Goal: Task Accomplishment & Management: Use online tool/utility

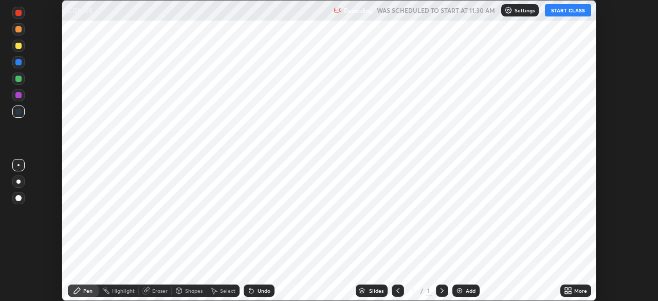
scroll to position [301, 658]
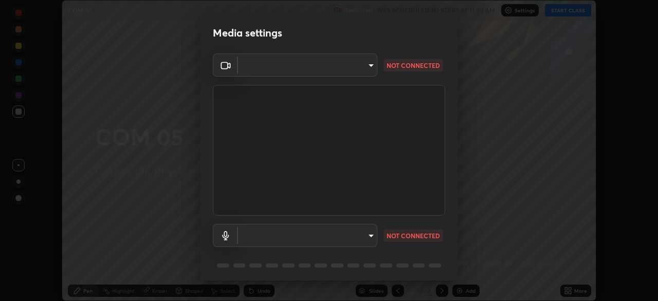
type input "d8992f85583b40a53285941c60badd2bb32bf670ecfb090268b2fea427d69f75"
type input "default"
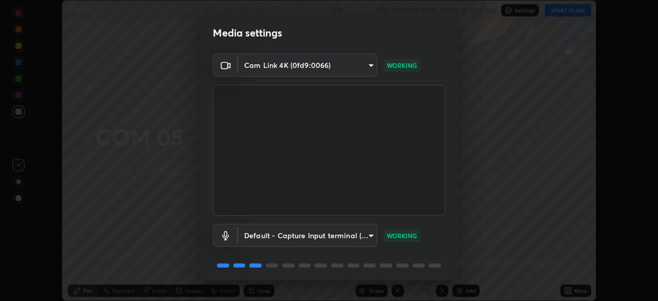
scroll to position [37, 0]
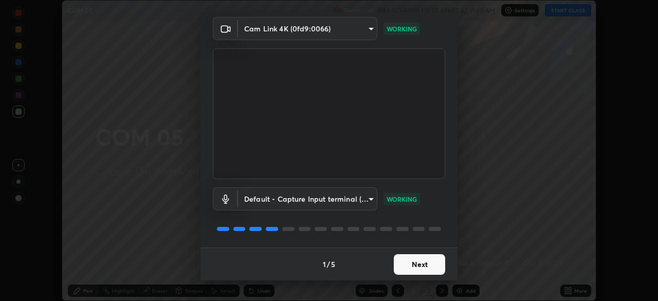
click at [413, 262] on button "Next" at bounding box center [419, 264] width 51 height 21
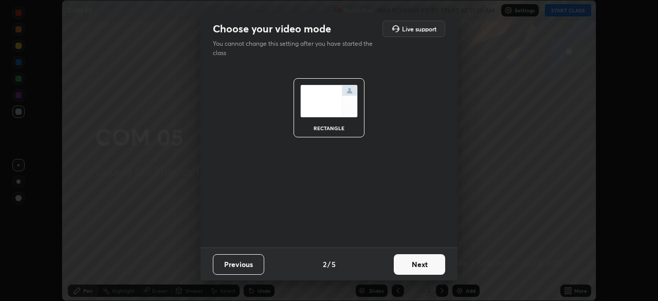
scroll to position [0, 0]
click at [410, 267] on button "Next" at bounding box center [419, 264] width 51 height 21
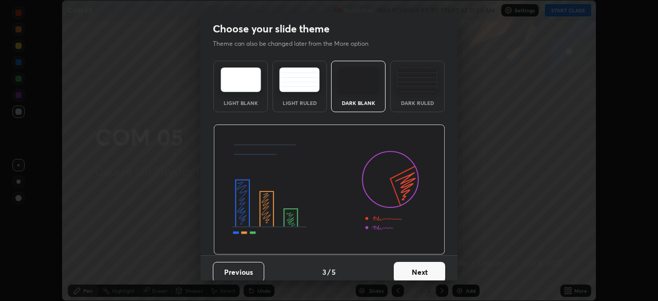
click at [416, 271] on button "Next" at bounding box center [419, 272] width 51 height 21
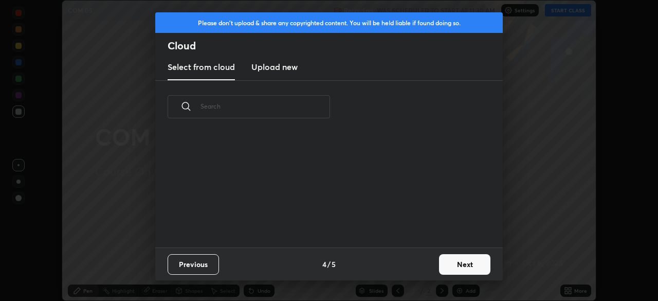
click at [443, 262] on button "Next" at bounding box center [464, 264] width 51 height 21
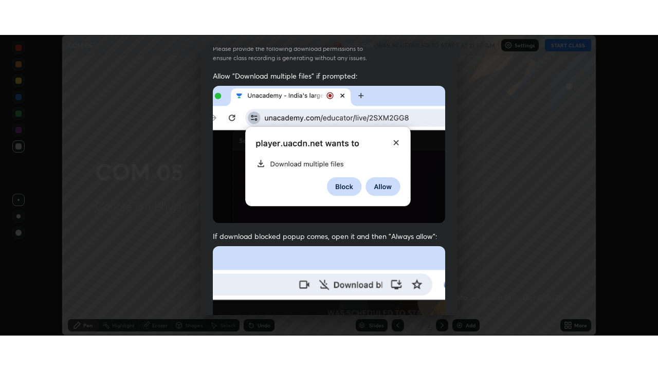
scroll to position [246, 0]
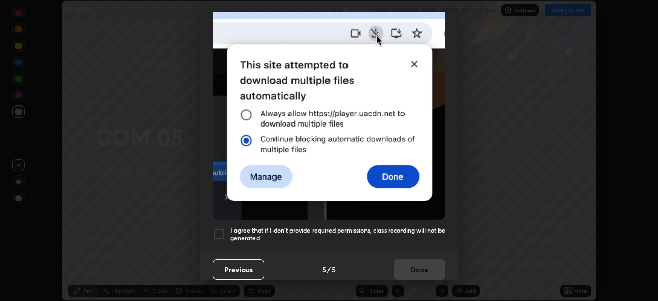
click at [219, 233] on div at bounding box center [219, 234] width 12 height 12
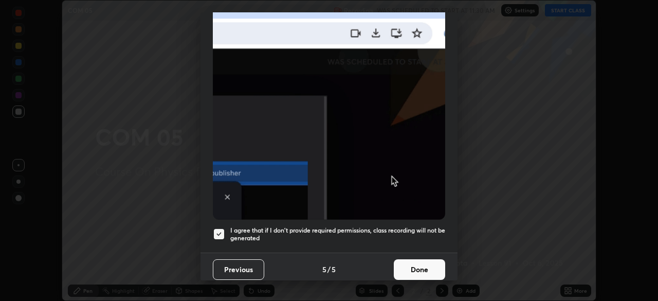
click at [405, 266] on button "Done" at bounding box center [419, 269] width 51 height 21
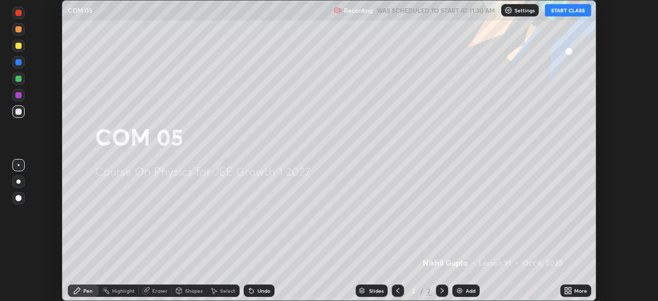
click at [568, 11] on button "START CLASS" at bounding box center [568, 10] width 46 height 12
click at [469, 291] on div "Add" at bounding box center [471, 290] width 10 height 5
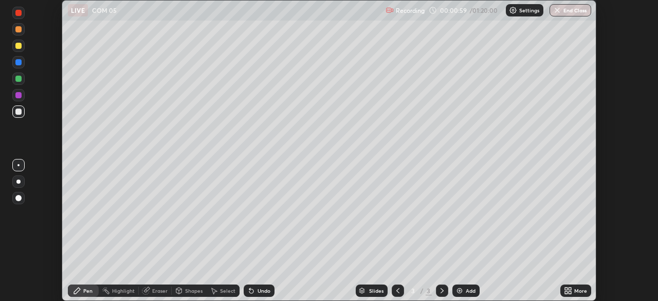
click at [576, 293] on div "More" at bounding box center [580, 290] width 13 height 5
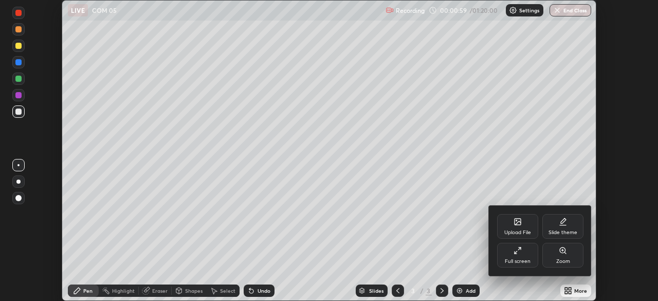
click at [517, 254] on icon at bounding box center [518, 250] width 8 height 8
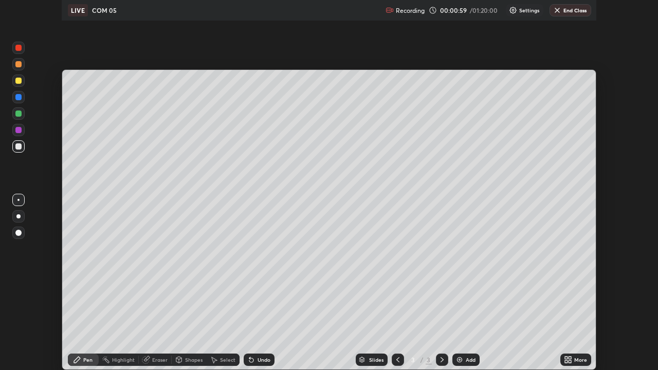
scroll to position [370, 658]
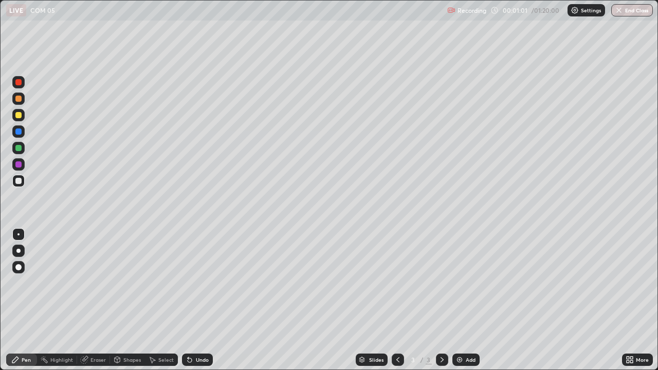
click at [13, 117] on div at bounding box center [18, 115] width 12 height 12
click at [16, 148] on div at bounding box center [18, 148] width 6 height 6
click at [162, 300] on div "Select" at bounding box center [165, 359] width 15 height 5
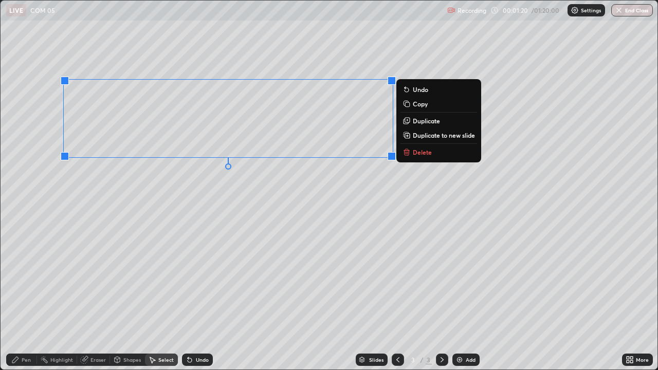
click at [413, 119] on p "Duplicate" at bounding box center [426, 121] width 27 height 8
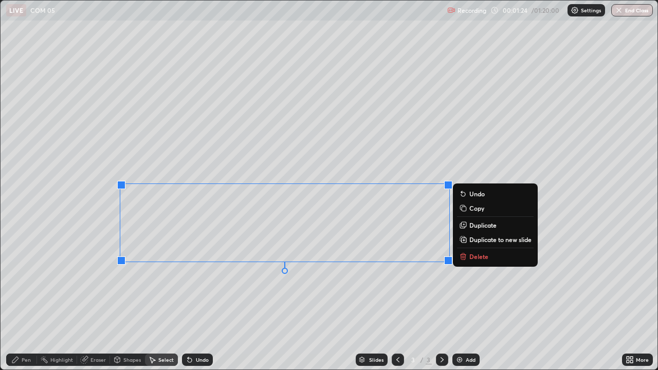
click at [167, 297] on div "0 ° Undo Copy Duplicate Duplicate to new slide Delete" at bounding box center [329, 185] width 657 height 369
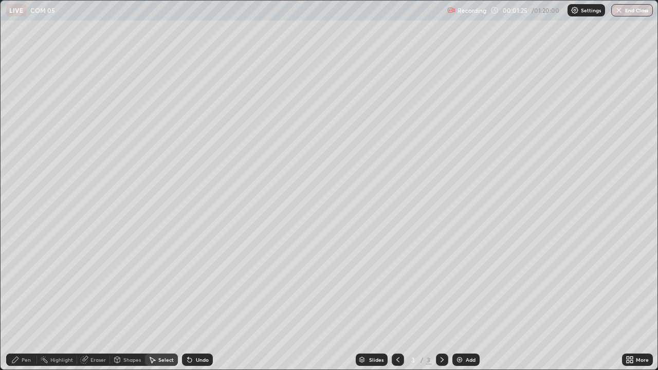
click at [24, 300] on div "Pen" at bounding box center [26, 359] width 9 height 5
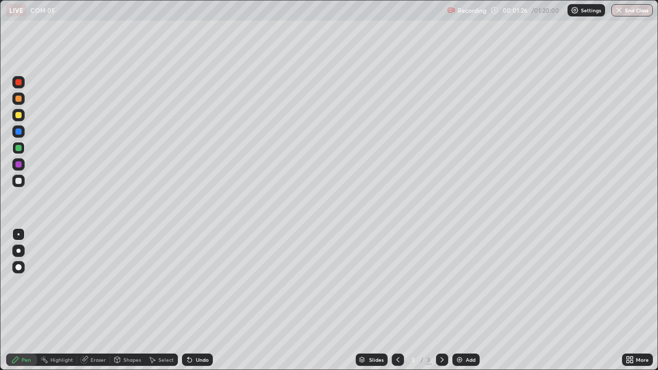
click at [16, 179] on div at bounding box center [18, 181] width 6 height 6
click at [201, 300] on div "Undo" at bounding box center [202, 359] width 13 height 5
click at [467, 300] on div "Add" at bounding box center [471, 359] width 10 height 5
click at [392, 300] on div at bounding box center [398, 360] width 12 height 12
click at [441, 300] on icon at bounding box center [442, 360] width 8 height 8
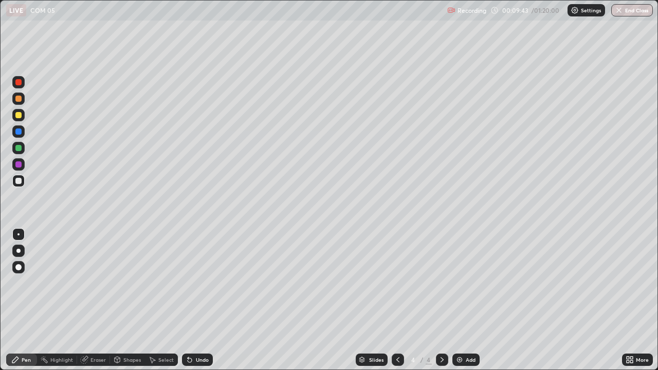
click at [397, 300] on icon at bounding box center [398, 360] width 8 height 8
click at [441, 300] on icon at bounding box center [442, 359] width 3 height 5
click at [466, 300] on div "Add" at bounding box center [471, 359] width 10 height 5
click at [20, 113] on div at bounding box center [18, 115] width 6 height 6
click at [14, 149] on div at bounding box center [18, 148] width 12 height 12
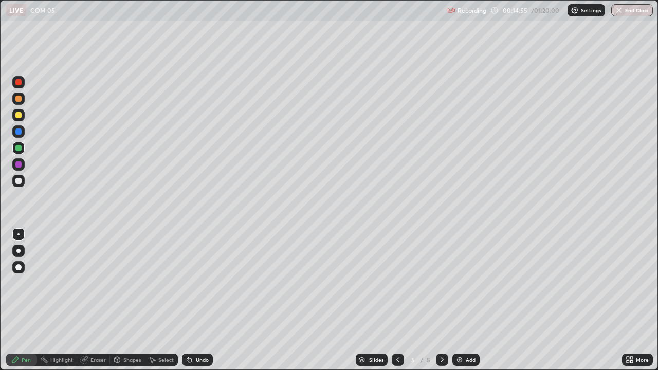
click at [18, 115] on div at bounding box center [18, 115] width 6 height 6
click at [22, 182] on div at bounding box center [18, 181] width 12 height 12
click at [18, 152] on div at bounding box center [18, 148] width 12 height 12
click at [17, 115] on div at bounding box center [18, 115] width 6 height 6
click at [19, 182] on div at bounding box center [18, 181] width 6 height 6
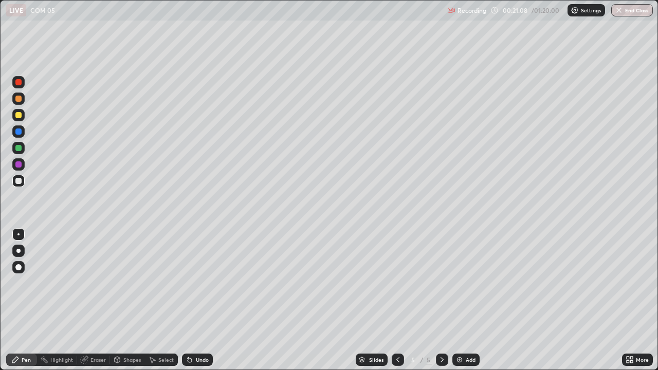
click at [203, 300] on div "Undo" at bounding box center [202, 359] width 13 height 5
click at [467, 300] on div "Add" at bounding box center [466, 360] width 27 height 12
click at [398, 300] on icon at bounding box center [398, 360] width 8 height 8
click at [443, 300] on icon at bounding box center [442, 360] width 8 height 8
click at [467, 300] on div "Add" at bounding box center [471, 359] width 10 height 5
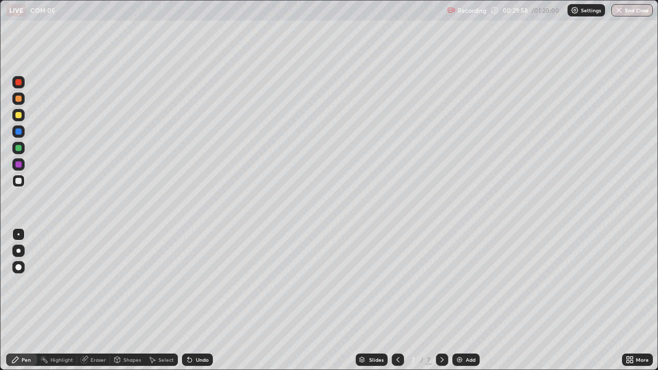
click at [19, 115] on div at bounding box center [18, 115] width 6 height 6
click at [198, 300] on div "Undo" at bounding box center [202, 359] width 13 height 5
click at [21, 183] on div at bounding box center [18, 181] width 6 height 6
click at [0, 290] on div "Setting up your live class" at bounding box center [329, 185] width 658 height 370
click at [467, 300] on div "Add" at bounding box center [471, 359] width 10 height 5
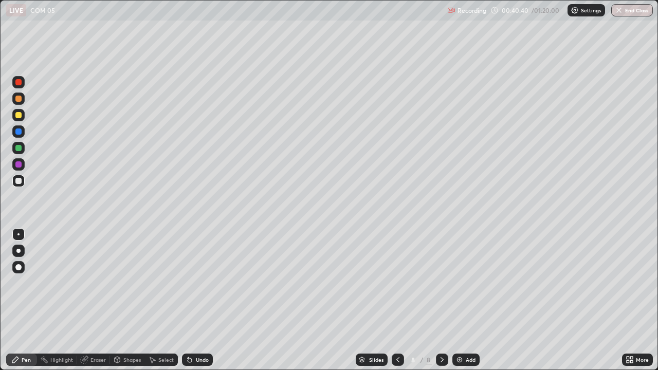
click at [19, 149] on div at bounding box center [18, 148] width 6 height 6
click at [21, 115] on div at bounding box center [18, 115] width 6 height 6
click at [20, 181] on div at bounding box center [18, 181] width 6 height 6
click at [164, 300] on div "Select" at bounding box center [165, 359] width 15 height 5
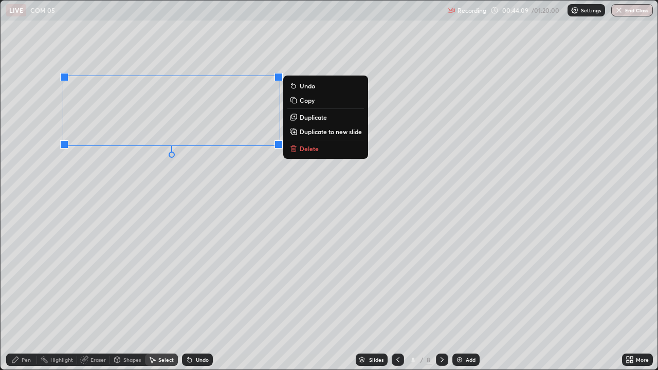
click at [312, 132] on p "Duplicate to new slide" at bounding box center [331, 132] width 62 height 8
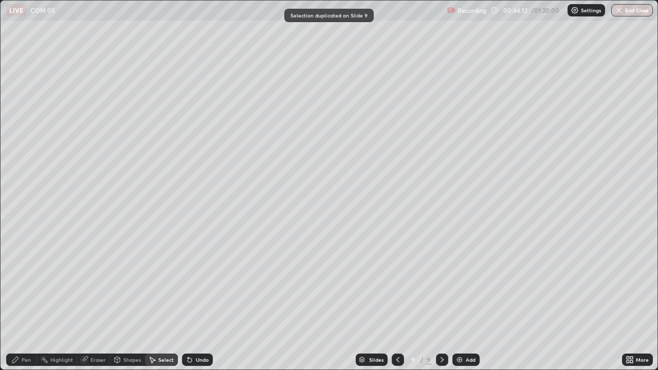
click at [198, 300] on div "Undo" at bounding box center [202, 359] width 13 height 5
click at [398, 300] on icon at bounding box center [398, 360] width 8 height 8
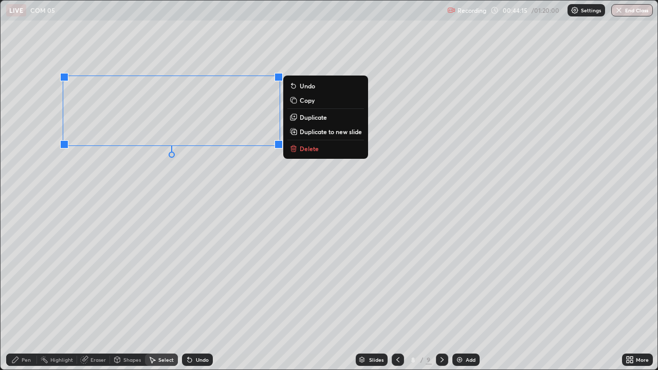
click at [309, 119] on p "Duplicate" at bounding box center [313, 117] width 27 height 8
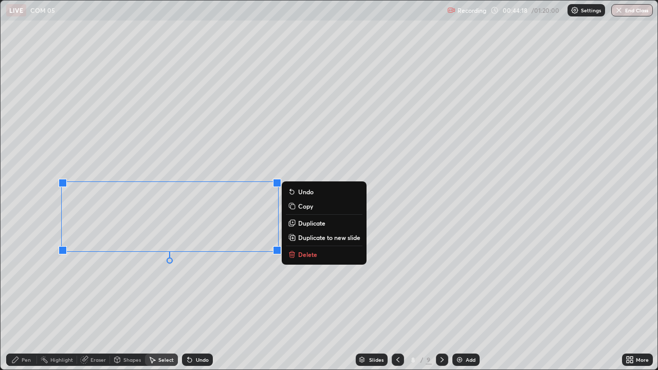
click at [84, 300] on div "0 ° Undo Copy Duplicate Duplicate to new slide Delete" at bounding box center [329, 185] width 657 height 369
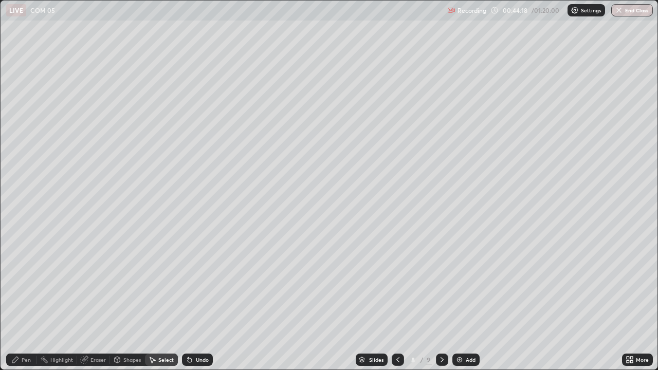
click at [26, 300] on div "Pen" at bounding box center [26, 359] width 9 height 5
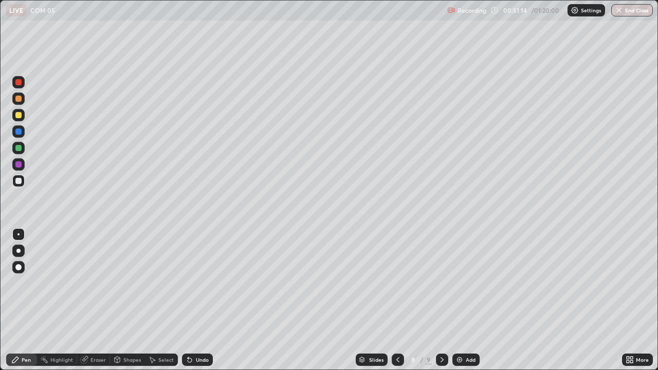
click at [441, 300] on icon at bounding box center [442, 360] width 8 height 8
click at [19, 149] on div at bounding box center [18, 148] width 6 height 6
click at [20, 181] on div at bounding box center [18, 181] width 6 height 6
click at [638, 300] on div "More" at bounding box center [637, 360] width 31 height 12
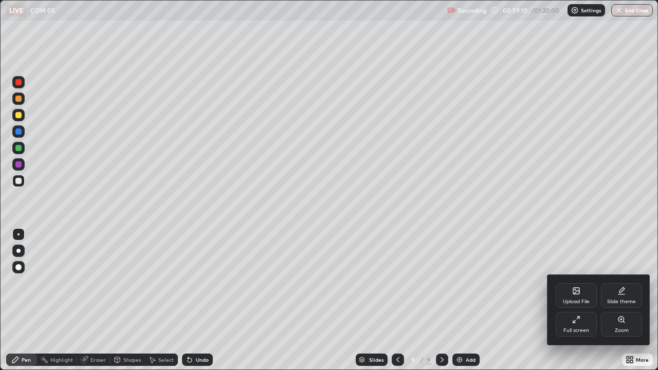
click at [630, 238] on div at bounding box center [329, 185] width 658 height 370
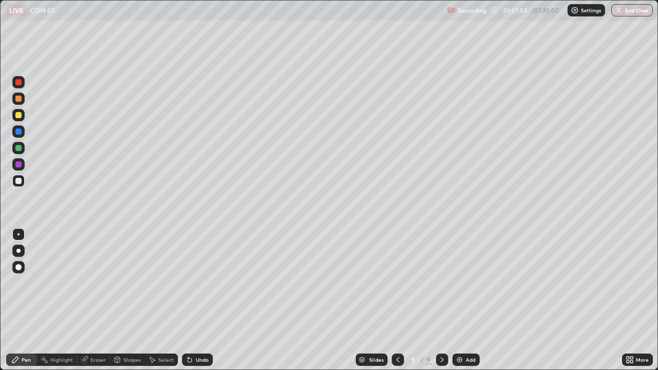
click at [466, 300] on div "Add" at bounding box center [471, 359] width 10 height 5
click at [19, 149] on div at bounding box center [18, 148] width 6 height 6
click at [20, 117] on div at bounding box center [18, 115] width 6 height 6
click at [22, 185] on div at bounding box center [18, 181] width 12 height 12
click at [632, 14] on button "End Class" at bounding box center [633, 10] width 42 height 12
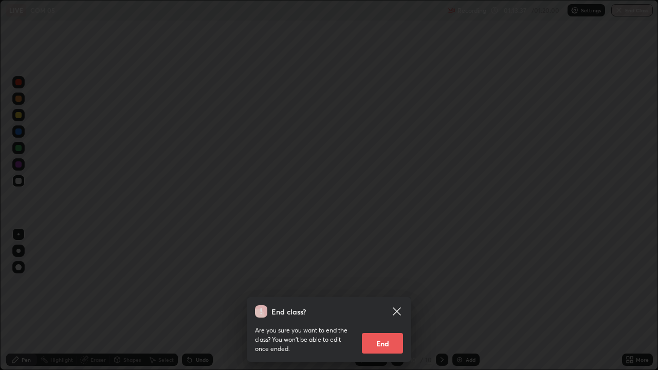
click at [393, 300] on button "End" at bounding box center [382, 343] width 41 height 21
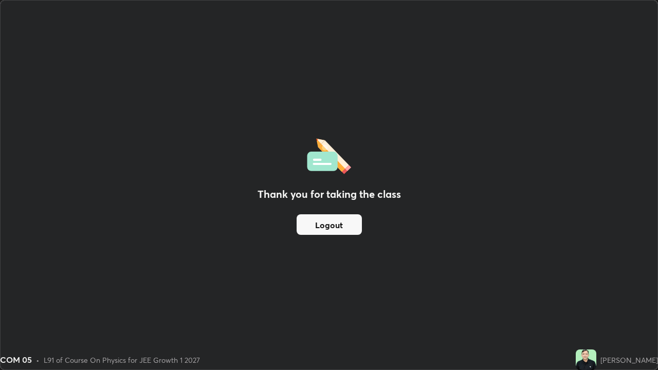
click at [333, 226] on button "Logout" at bounding box center [329, 224] width 65 height 21
